Goal: Find contact information: Find contact information

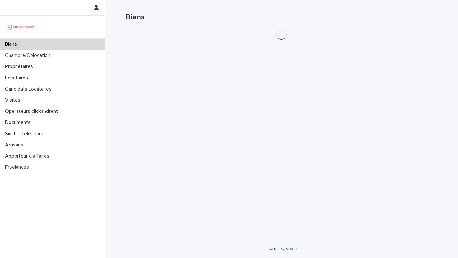
click at [386, 23] on div "Biens" at bounding box center [282, 15] width 312 height 30
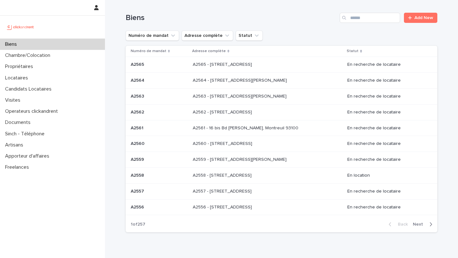
click at [385, 23] on div "Biens Add New" at bounding box center [282, 15] width 312 height 31
click at [379, 21] on input "Search" at bounding box center [370, 18] width 60 height 10
type input "*****"
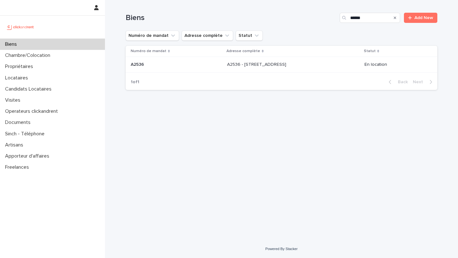
click at [304, 63] on p at bounding box center [280, 64] width 106 height 5
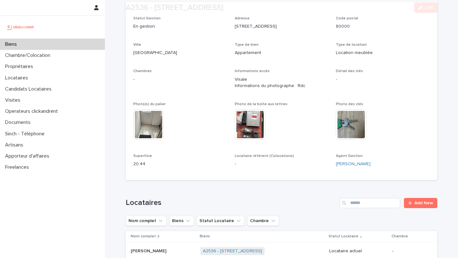
scroll to position [180, 0]
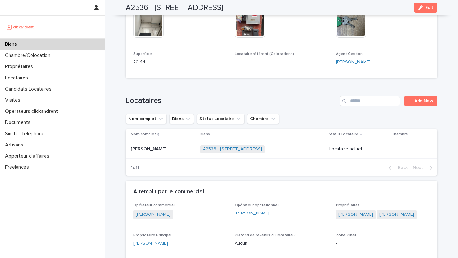
click at [159, 148] on p at bounding box center [163, 149] width 65 height 5
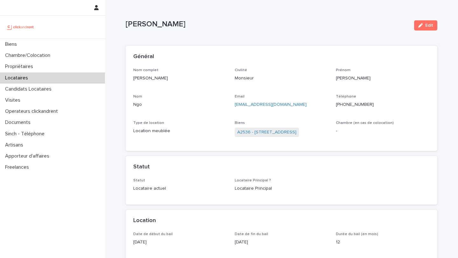
click at [287, 139] on div "Biens A2536 - [STREET_ADDRESS]" at bounding box center [282, 132] width 94 height 23
click at [287, 136] on span "A2536 - [STREET_ADDRESS]" at bounding box center [267, 132] width 64 height 9
click at [294, 133] on link "A2536 - [STREET_ADDRESS]" at bounding box center [266, 132] width 59 height 7
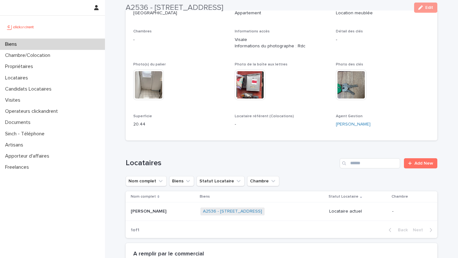
scroll to position [181, 0]
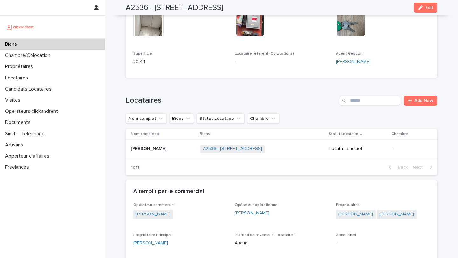
click at [373, 216] on link "[PERSON_NAME]" at bounding box center [355, 214] width 35 height 7
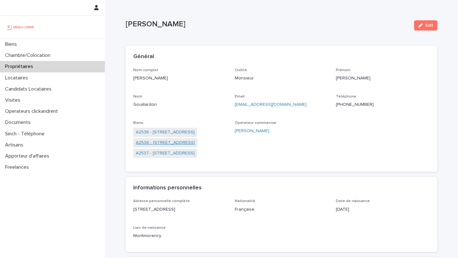
click at [181, 143] on link "A2536 - [STREET_ADDRESS]" at bounding box center [165, 143] width 59 height 7
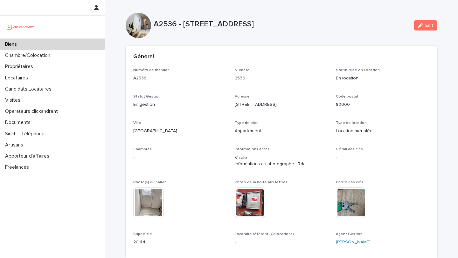
scroll to position [159, 0]
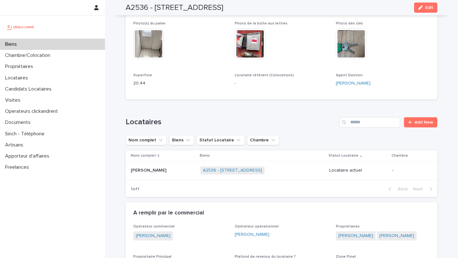
click at [165, 177] on td "[PERSON_NAME] [PERSON_NAME]" at bounding box center [162, 171] width 72 height 18
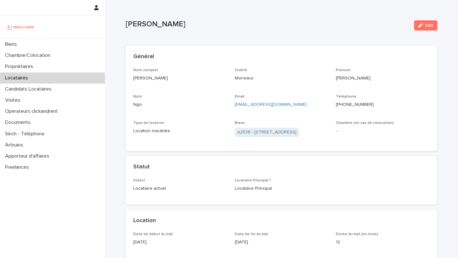
click at [187, 86] on div "Nom complet [PERSON_NAME]" at bounding box center [180, 77] width 94 height 19
drag, startPoint x: 180, startPoint y: 79, endPoint x: 124, endPoint y: 79, distance: 56.0
copy p "[PERSON_NAME]"
click at [303, 101] on p "[EMAIL_ADDRESS][DOMAIN_NAME]" at bounding box center [282, 104] width 94 height 7
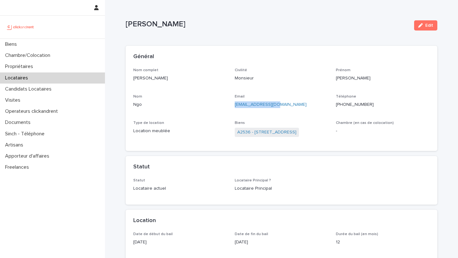
copy link "[EMAIL_ADDRESS][DOMAIN_NAME]"
drag, startPoint x: 290, startPoint y: 104, endPoint x: 233, endPoint y: 105, distance: 56.3
click at [233, 104] on div "Nom complet [PERSON_NAME] Civilité Monsieur [PERSON_NAME] Email [EMAIL_ADDRESS]…" at bounding box center [281, 106] width 296 height 76
click at [401, 112] on div "Téléphone [PHONE_NUMBER]" at bounding box center [383, 103] width 94 height 19
drag, startPoint x: 399, startPoint y: 106, endPoint x: 339, endPoint y: 106, distance: 59.8
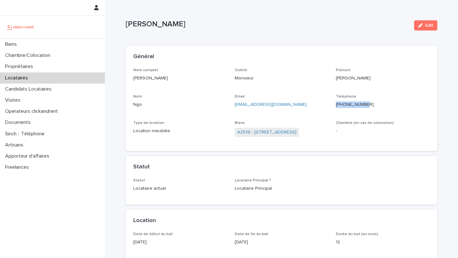
click at [339, 105] on p "[PHONE_NUMBER]" at bounding box center [383, 104] width 94 height 7
copy ringoverc2c-84e06f14122c "[PHONE_NUMBER]"
click at [259, 138] on div "Biens A2536 - [STREET_ADDRESS]" at bounding box center [282, 132] width 94 height 23
click at [260, 134] on link "A2536 - [STREET_ADDRESS]" at bounding box center [266, 132] width 59 height 7
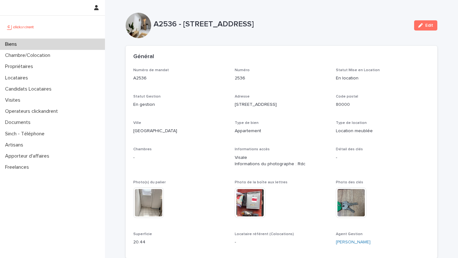
click at [161, 24] on p "A2536 - [STREET_ADDRESS]" at bounding box center [281, 24] width 255 height 9
drag, startPoint x: 154, startPoint y: 24, endPoint x: 338, endPoint y: 28, distance: 184.2
click at [338, 28] on p "A2536 - [STREET_ADDRESS]" at bounding box center [281, 24] width 255 height 9
copy p "A2536 - [STREET_ADDRESS]"
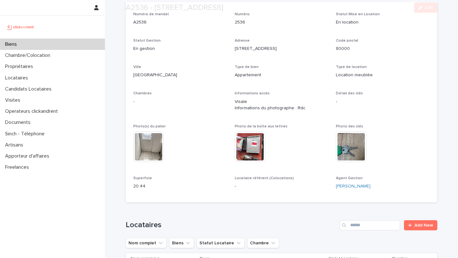
scroll to position [64, 0]
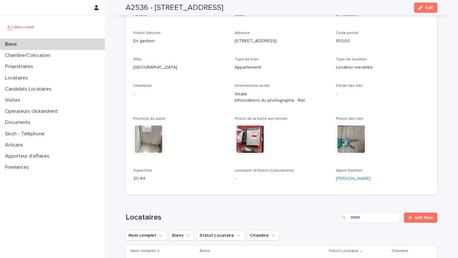
click at [159, 184] on div "Superficie 20.44" at bounding box center [180, 178] width 94 height 19
drag, startPoint x: 163, startPoint y: 178, endPoint x: 134, endPoint y: 179, distance: 28.3
click at [134, 179] on p "20.44" at bounding box center [180, 179] width 94 height 7
copy p "20.44"
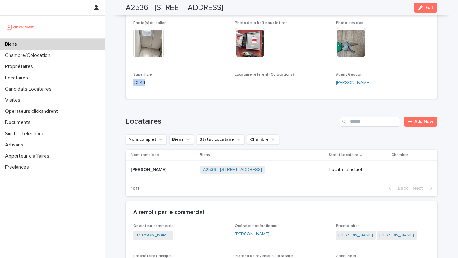
scroll to position [164, 0]
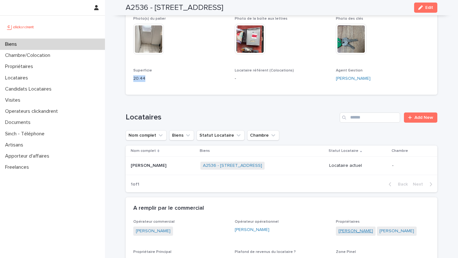
click at [372, 229] on link "[PERSON_NAME]" at bounding box center [355, 231] width 35 height 7
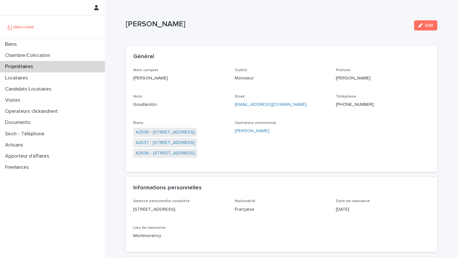
click at [183, 101] on div "Gouillardon" at bounding box center [180, 104] width 94 height 8
copy p "[PERSON_NAME]"
drag, startPoint x: 185, startPoint y: 84, endPoint x: 133, endPoint y: 80, distance: 53.0
click at [133, 79] on div "Nom complet [PERSON_NAME] Civilité Monsieur [PERSON_NAME] [PERSON_NAME] Email […" at bounding box center [282, 120] width 312 height 104
click at [304, 120] on div "Nom complet [PERSON_NAME] Civilité Monsieur [PERSON_NAME] [PERSON_NAME] Email […" at bounding box center [281, 116] width 296 height 96
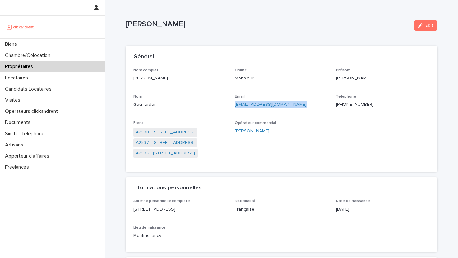
drag, startPoint x: 294, startPoint y: 103, endPoint x: 233, endPoint y: 104, distance: 61.1
click at [233, 104] on div "Nom complet [PERSON_NAME] Civilité Monsieur [PERSON_NAME] [PERSON_NAME] Email […" at bounding box center [281, 116] width 296 height 96
copy link "[EMAIL_ADDRESS][DOMAIN_NAME]"
drag, startPoint x: 408, startPoint y: 103, endPoint x: 340, endPoint y: 104, distance: 68.1
click at [340, 104] on p "[PHONE_NUMBER]" at bounding box center [383, 104] width 94 height 7
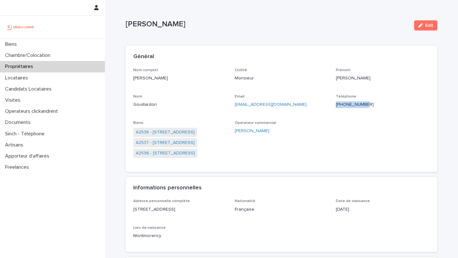
copy ringoverc2c-84e06f14122c "[PHONE_NUMBER]"
click at [195, 154] on link "A2536 - [STREET_ADDRESS]" at bounding box center [165, 153] width 59 height 7
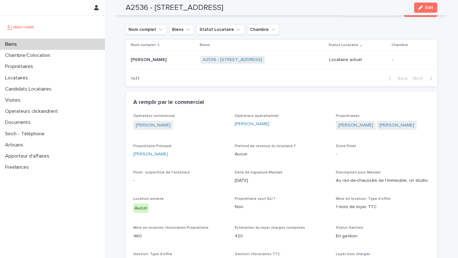
scroll to position [243, 0]
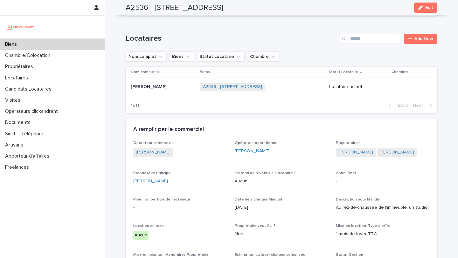
click at [349, 153] on link "[PERSON_NAME]" at bounding box center [355, 152] width 35 height 7
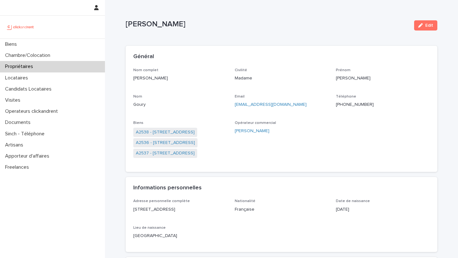
drag, startPoint x: 294, startPoint y: 100, endPoint x: 287, endPoint y: 108, distance: 10.8
click at [287, 108] on div "Email [EMAIL_ADDRESS][DOMAIN_NAME]" at bounding box center [282, 103] width 94 height 19
drag, startPoint x: 291, startPoint y: 107, endPoint x: 235, endPoint y: 106, distance: 56.0
click at [235, 106] on p "[EMAIL_ADDRESS][DOMAIN_NAME]" at bounding box center [282, 104] width 94 height 7
copy link "[EMAIL_ADDRESS][DOMAIN_NAME]"
